Goal: Navigation & Orientation: Find specific page/section

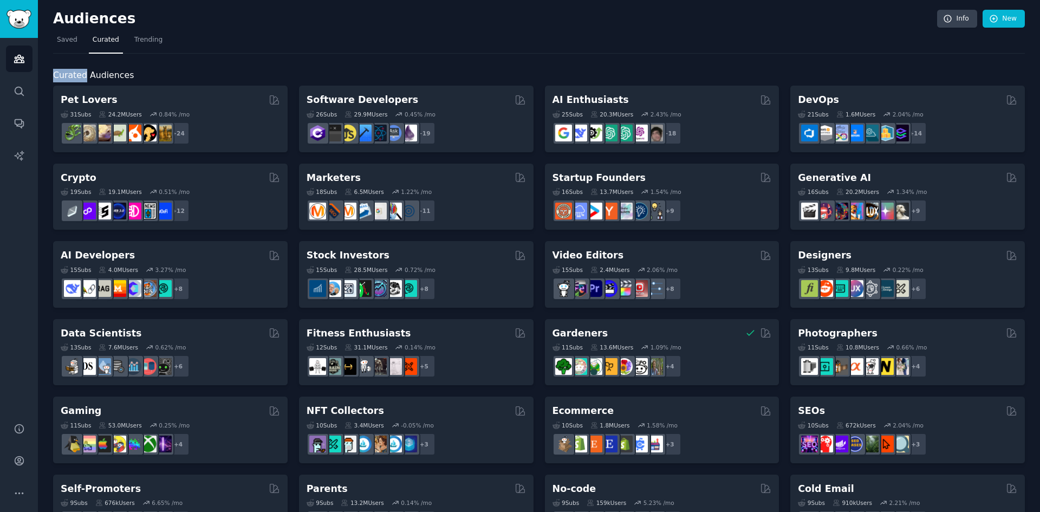
drag, startPoint x: 50, startPoint y: 74, endPoint x: 82, endPoint y: 73, distance: 32.0
click at [82, 73] on div "Audiences Info New Saved Curated Trending Curated Audiences Pet Lovers Curated …" at bounding box center [539, 433] width 1002 height 866
drag, startPoint x: 87, startPoint y: 77, endPoint x: 125, endPoint y: 72, distance: 38.3
click at [125, 72] on span "Curated Audiences" at bounding box center [93, 76] width 81 height 14
drag, startPoint x: 55, startPoint y: 71, endPoint x: 66, endPoint y: 70, distance: 10.8
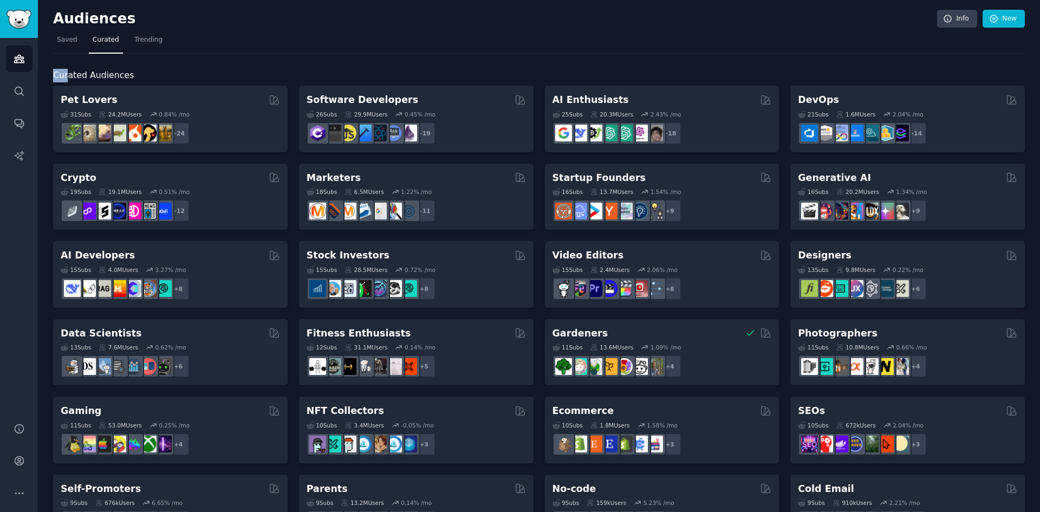
click at [66, 70] on span "Curated Audiences" at bounding box center [93, 76] width 81 height 14
click at [71, 75] on span "Curated Audiences" at bounding box center [93, 76] width 81 height 14
drag, startPoint x: 68, startPoint y: 73, endPoint x: 81, endPoint y: 76, distance: 13.3
click at [81, 76] on span "Curated Audiences" at bounding box center [93, 76] width 81 height 14
drag, startPoint x: 88, startPoint y: 75, endPoint x: 101, endPoint y: 77, distance: 13.1
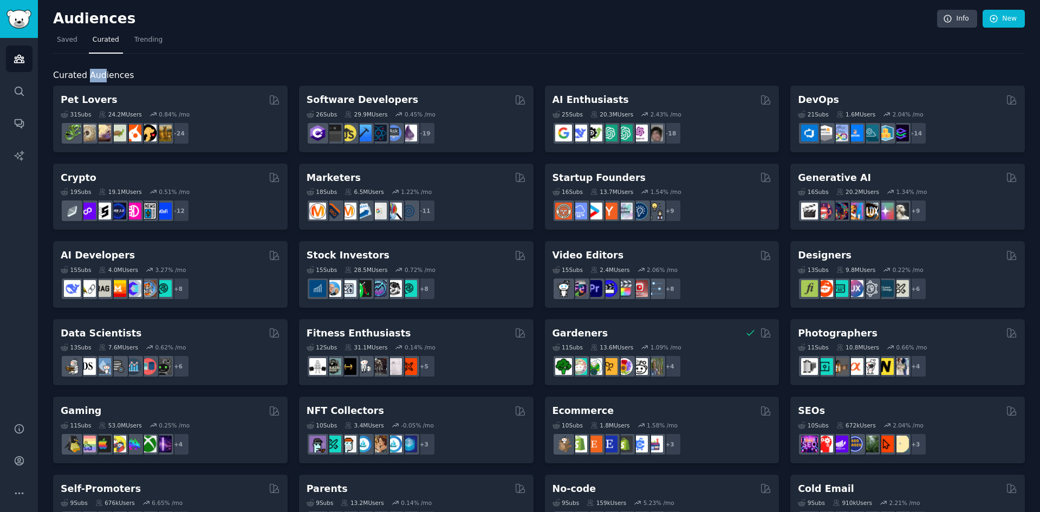
click at [101, 77] on span "Curated Audiences" at bounding box center [93, 76] width 81 height 14
click at [101, 76] on span "Curated Audiences" at bounding box center [93, 76] width 81 height 14
drag, startPoint x: 101, startPoint y: 76, endPoint x: 107, endPoint y: 75, distance: 6.1
click at [107, 75] on span "Curated Audiences" at bounding box center [93, 76] width 81 height 14
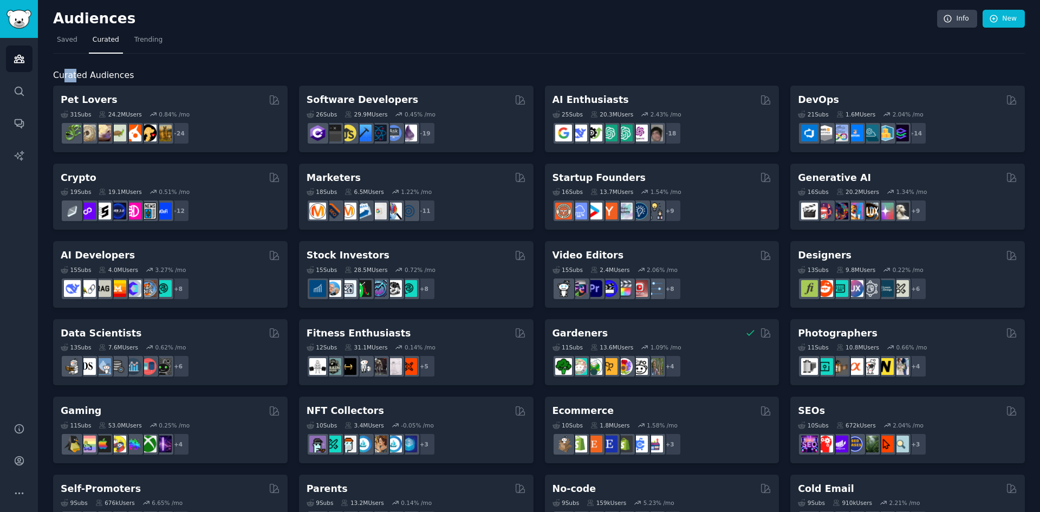
drag, startPoint x: 64, startPoint y: 75, endPoint x: 74, endPoint y: 75, distance: 9.7
click at [74, 75] on span "Curated Audiences" at bounding box center [93, 76] width 81 height 14
drag, startPoint x: 68, startPoint y: 74, endPoint x: 80, endPoint y: 74, distance: 11.9
click at [80, 74] on span "Curated Audiences" at bounding box center [93, 76] width 81 height 14
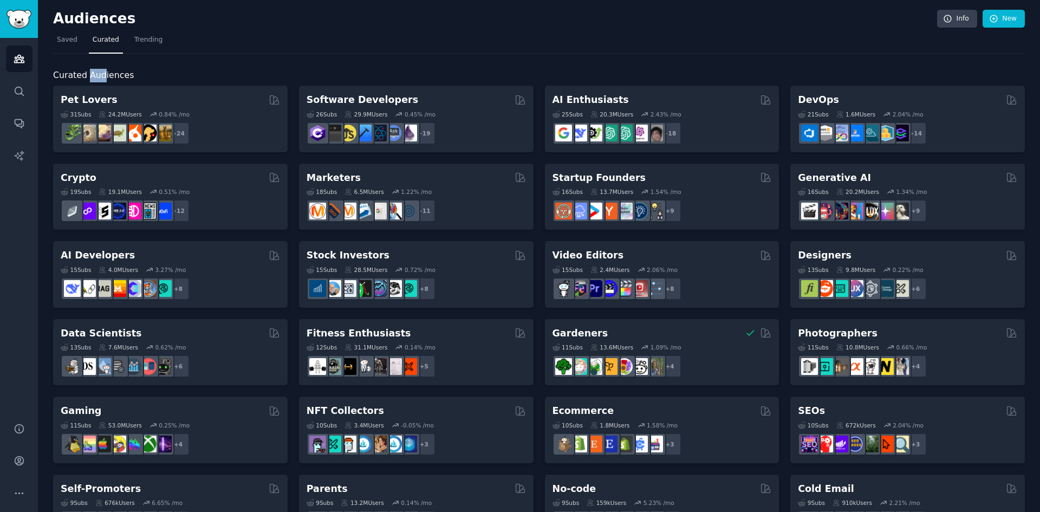
drag, startPoint x: 87, startPoint y: 74, endPoint x: 101, endPoint y: 75, distance: 13.6
click at [101, 75] on span "Curated Audiences" at bounding box center [93, 76] width 81 height 14
drag, startPoint x: 54, startPoint y: 71, endPoint x: 70, endPoint y: 73, distance: 16.3
click at [70, 73] on span "Curated Audiences" at bounding box center [93, 76] width 81 height 14
